Goal: Find specific fact: Find contact information

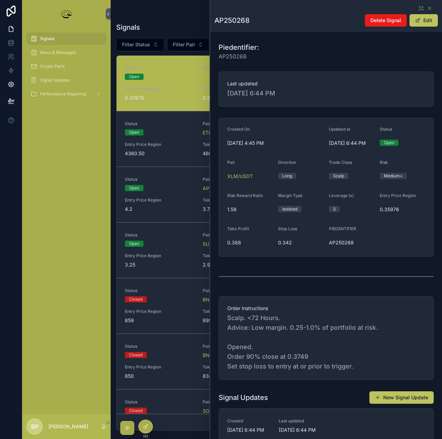
scroll to position [25, 0]
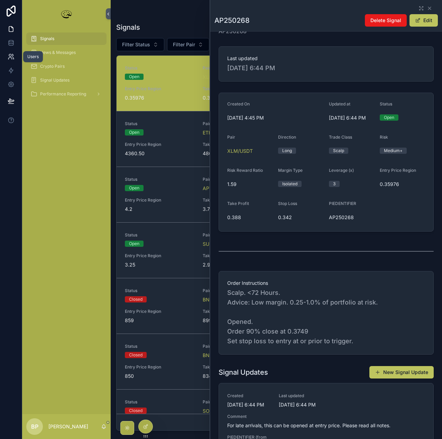
click at [11, 56] on icon at bounding box center [10, 55] width 2 height 2
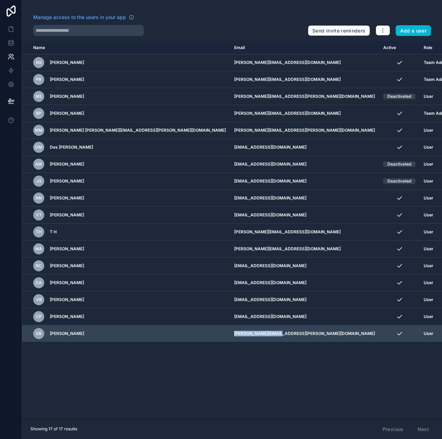
drag, startPoint x: 239, startPoint y: 334, endPoint x: 197, endPoint y: 335, distance: 42.2
click at [230, 335] on td "[PERSON_NAME][EMAIL_ADDRESS][PERSON_NAME][DOMAIN_NAME]" at bounding box center [304, 334] width 149 height 17
drag, startPoint x: 252, startPoint y: 336, endPoint x: 189, endPoint y: 335, distance: 63.3
click at [189, 335] on tr "SB [PERSON_NAME] [PERSON_NAME][EMAIL_ADDRESS][PERSON_NAME][DOMAIN_NAME] User" at bounding box center [245, 334] width 446 height 17
copy tr "[PERSON_NAME][EMAIL_ADDRESS][PERSON_NAME][DOMAIN_NAME]"
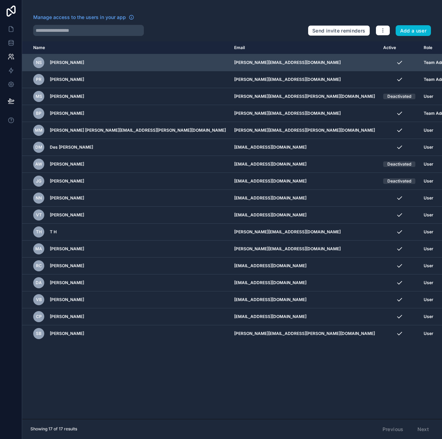
drag, startPoint x: 187, startPoint y: 378, endPoint x: 41, endPoint y: 59, distance: 351.0
click at [187, 376] on div "Name Email Active Role [DOMAIN_NAME] NS [PERSON_NAME] [PERSON_NAME][EMAIL_ADDRE…" at bounding box center [232, 231] width 420 height 378
